Goal: Find specific page/section: Find specific page/section

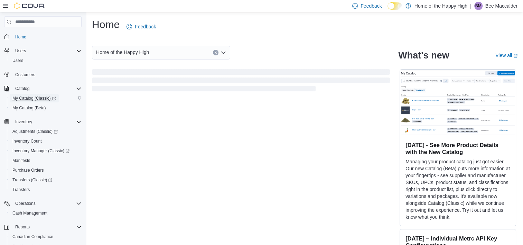
click at [30, 98] on span "My Catalog (Classic)" at bounding box center [34, 98] width 44 height 6
